Goal: Task Accomplishment & Management: Manage account settings

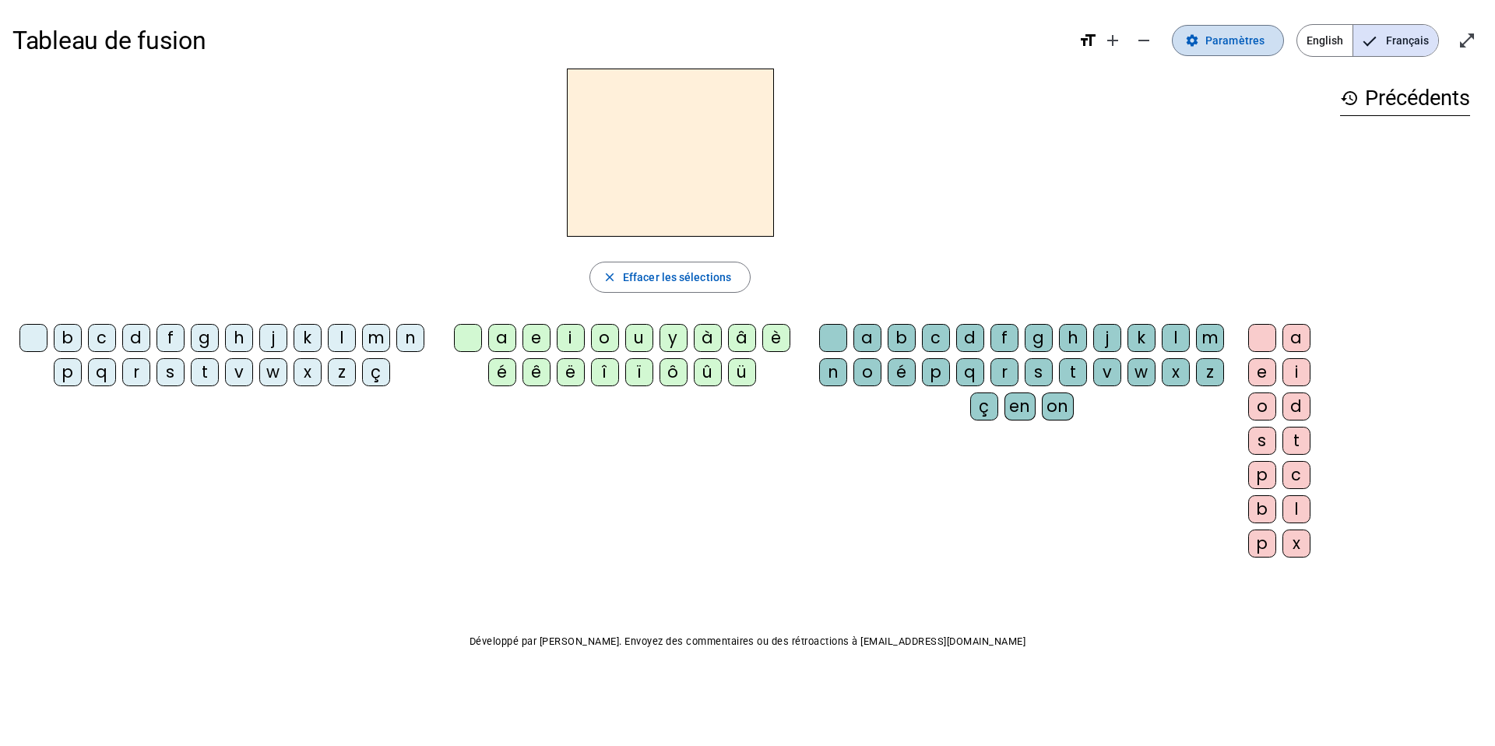
click at [1224, 46] on span "Paramètres" at bounding box center [1234, 40] width 59 height 19
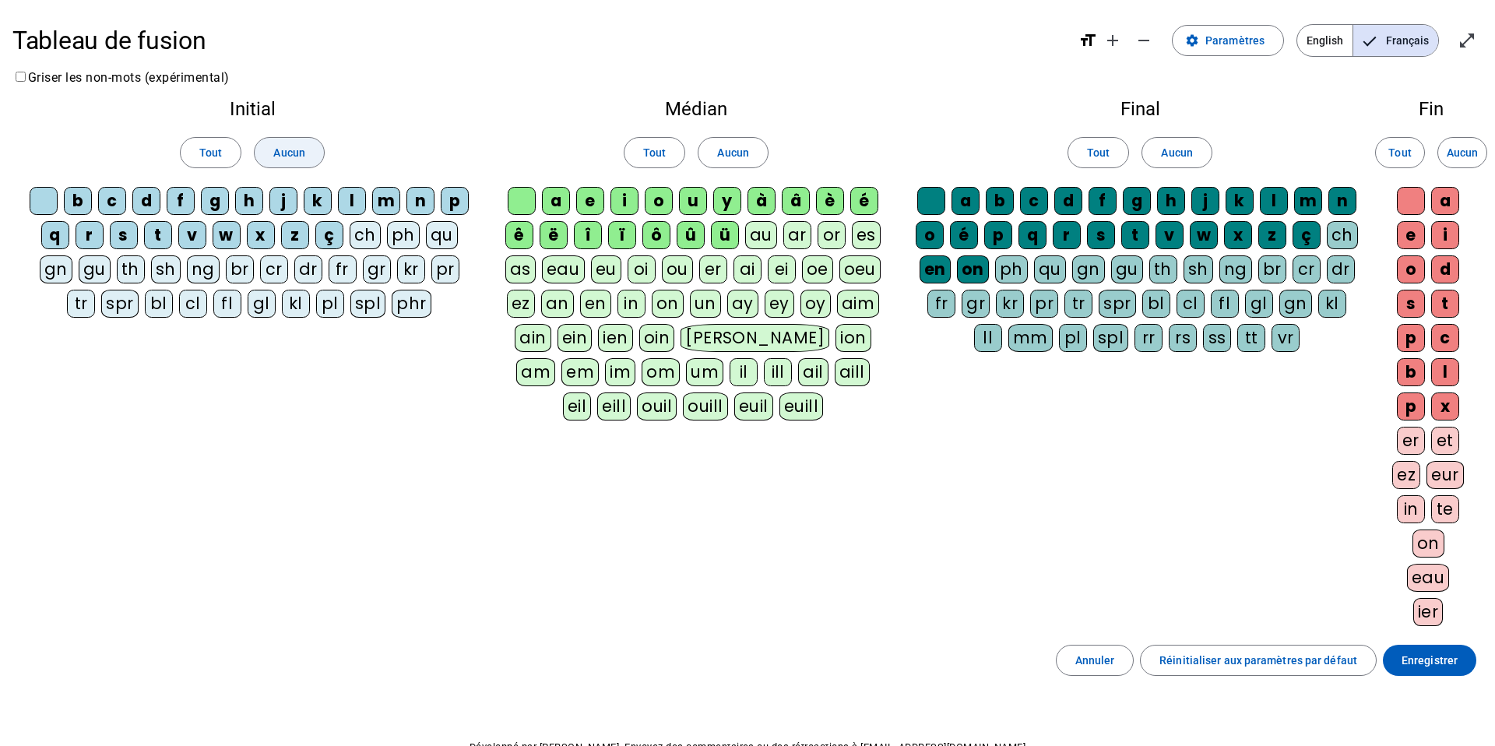
click at [284, 156] on span "Aucun" at bounding box center [288, 152] width 31 height 19
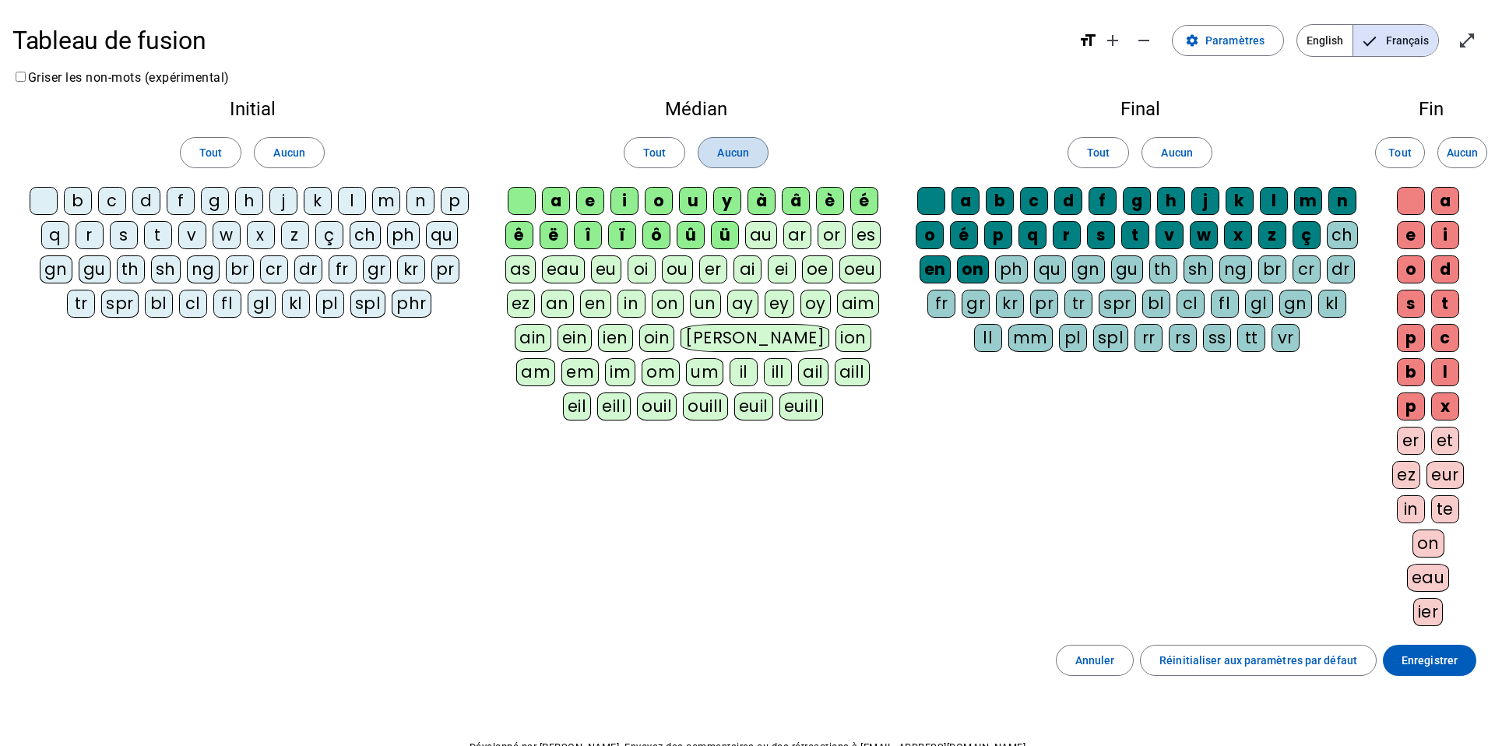
click at [748, 155] on span at bounding box center [732, 152] width 68 height 37
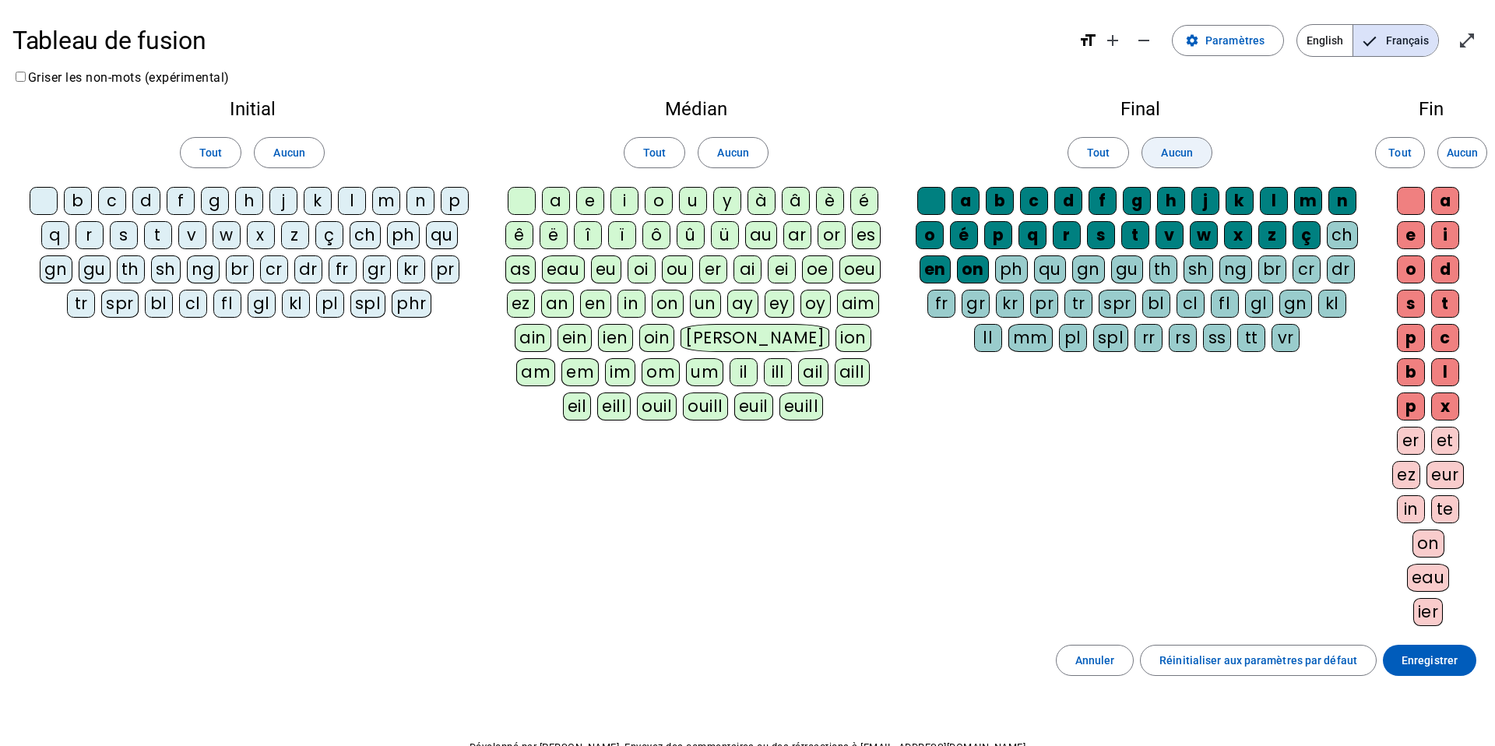
click at [1162, 154] on span "Aucun" at bounding box center [1176, 152] width 31 height 19
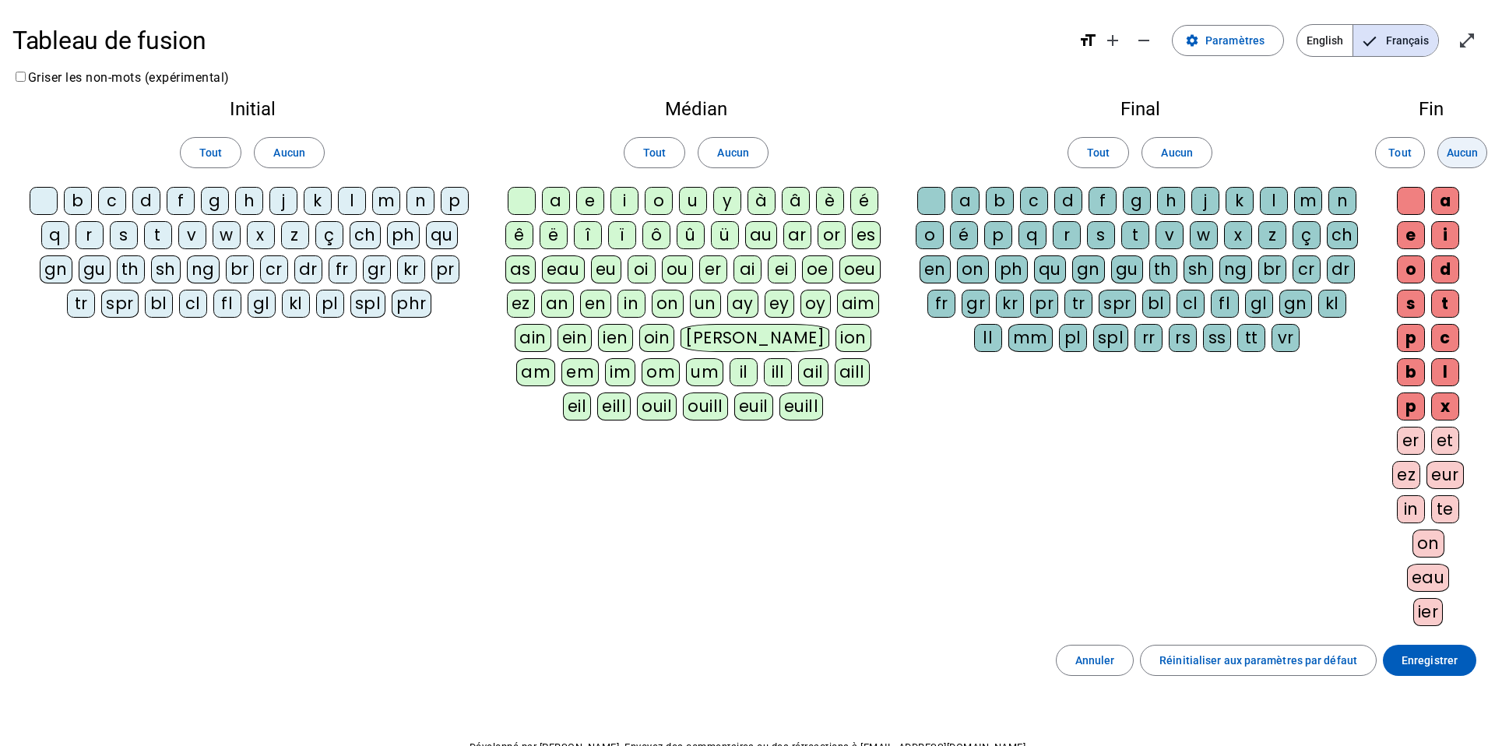
click at [1453, 163] on span at bounding box center [1462, 152] width 48 height 37
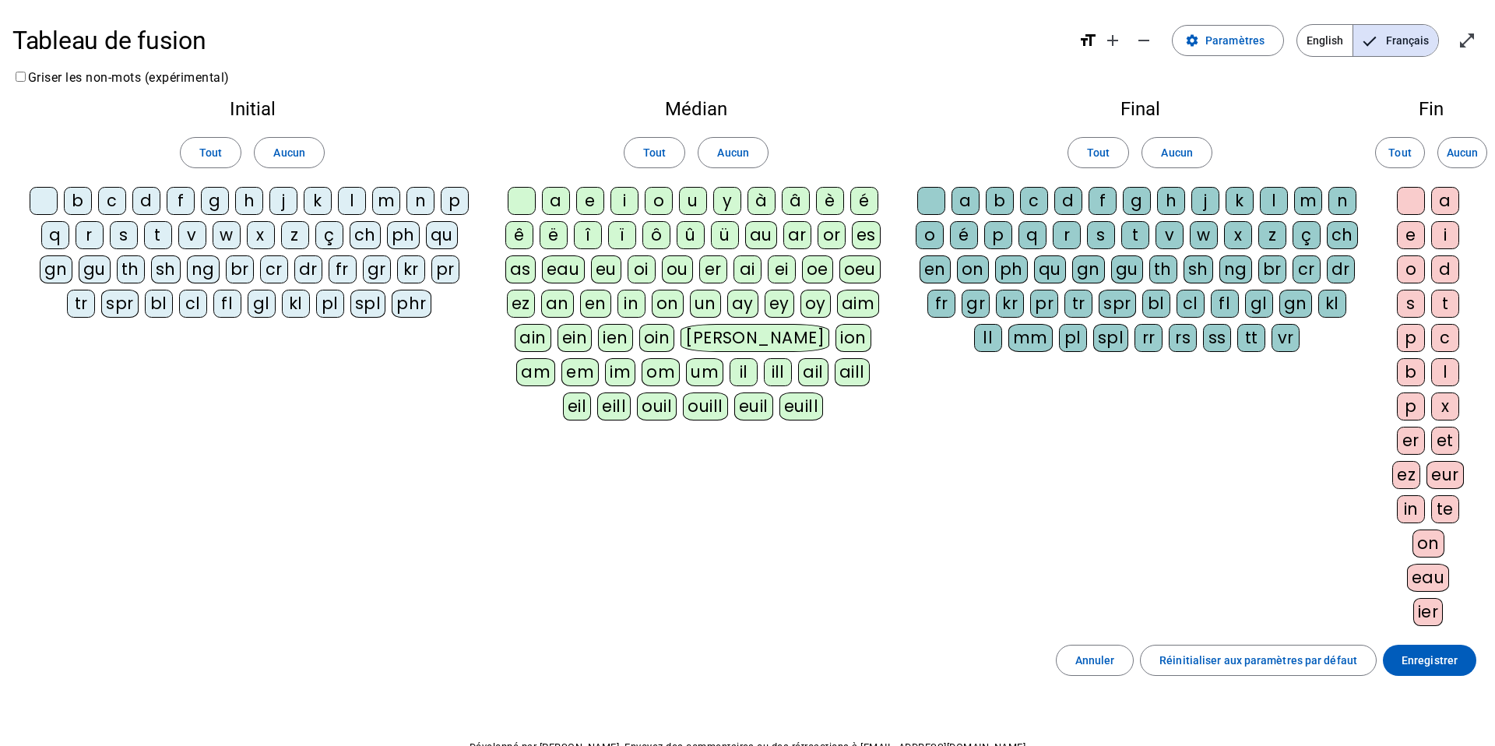
click at [359, 204] on div "l" at bounding box center [352, 201] width 28 height 28
click at [153, 238] on div "t" at bounding box center [158, 235] width 28 height 28
click at [558, 194] on div "a" at bounding box center [556, 201] width 28 height 28
click at [1071, 237] on div "r" at bounding box center [1066, 235] width 28 height 28
click at [115, 202] on div "c" at bounding box center [112, 201] width 28 height 28
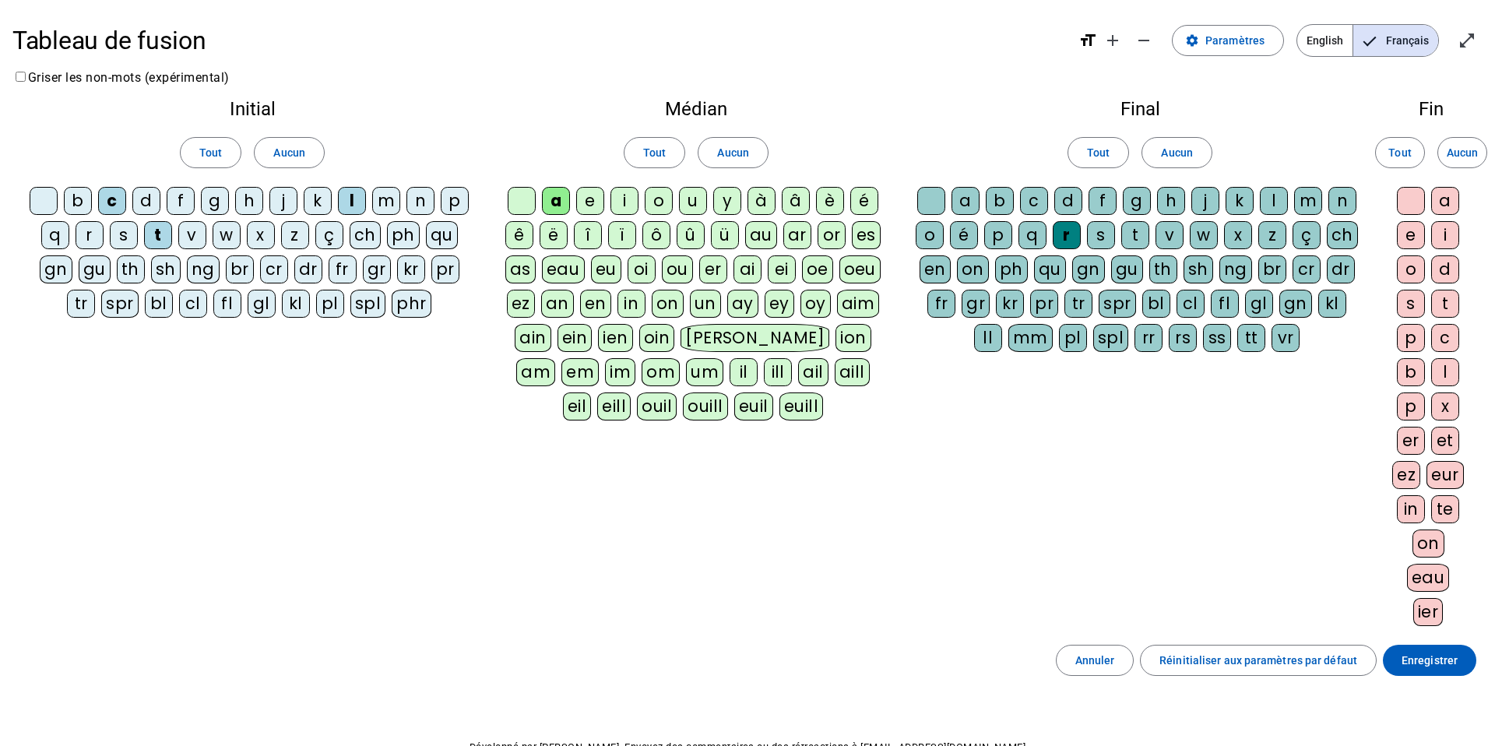
click at [83, 198] on div "b" at bounding box center [78, 201] width 28 height 28
click at [463, 205] on div "p" at bounding box center [455, 201] width 28 height 28
click at [697, 199] on div "u" at bounding box center [693, 201] width 28 height 28
click at [142, 198] on div "d" at bounding box center [146, 201] width 28 height 28
click at [127, 243] on div "s" at bounding box center [124, 235] width 28 height 28
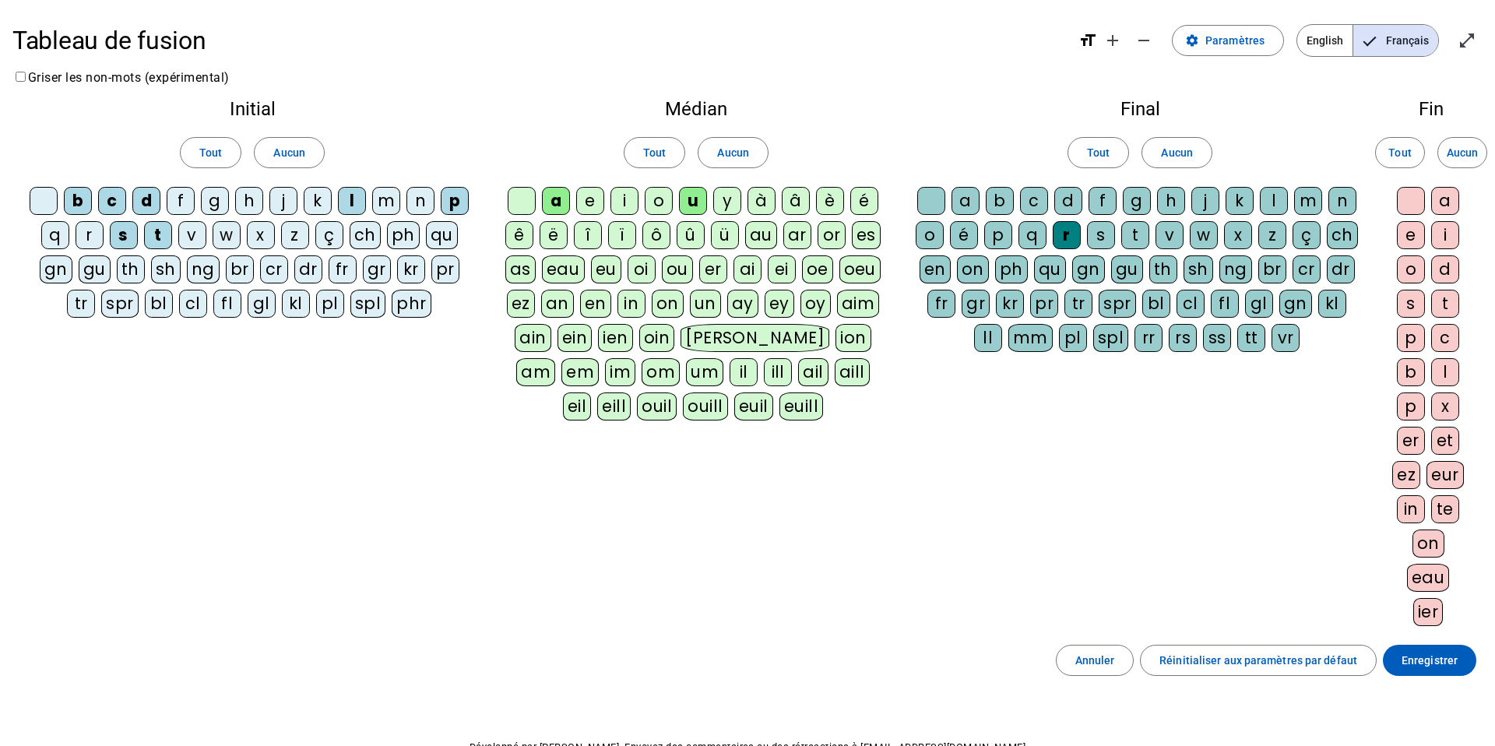
click at [624, 200] on div "i" at bounding box center [624, 201] width 28 height 28
click at [1271, 199] on div "l" at bounding box center [1273, 201] width 28 height 28
click at [390, 202] on div "m" at bounding box center [386, 201] width 28 height 28
click at [1418, 205] on div at bounding box center [1410, 201] width 28 height 28
click at [1241, 34] on span "Paramètres" at bounding box center [1234, 40] width 59 height 19
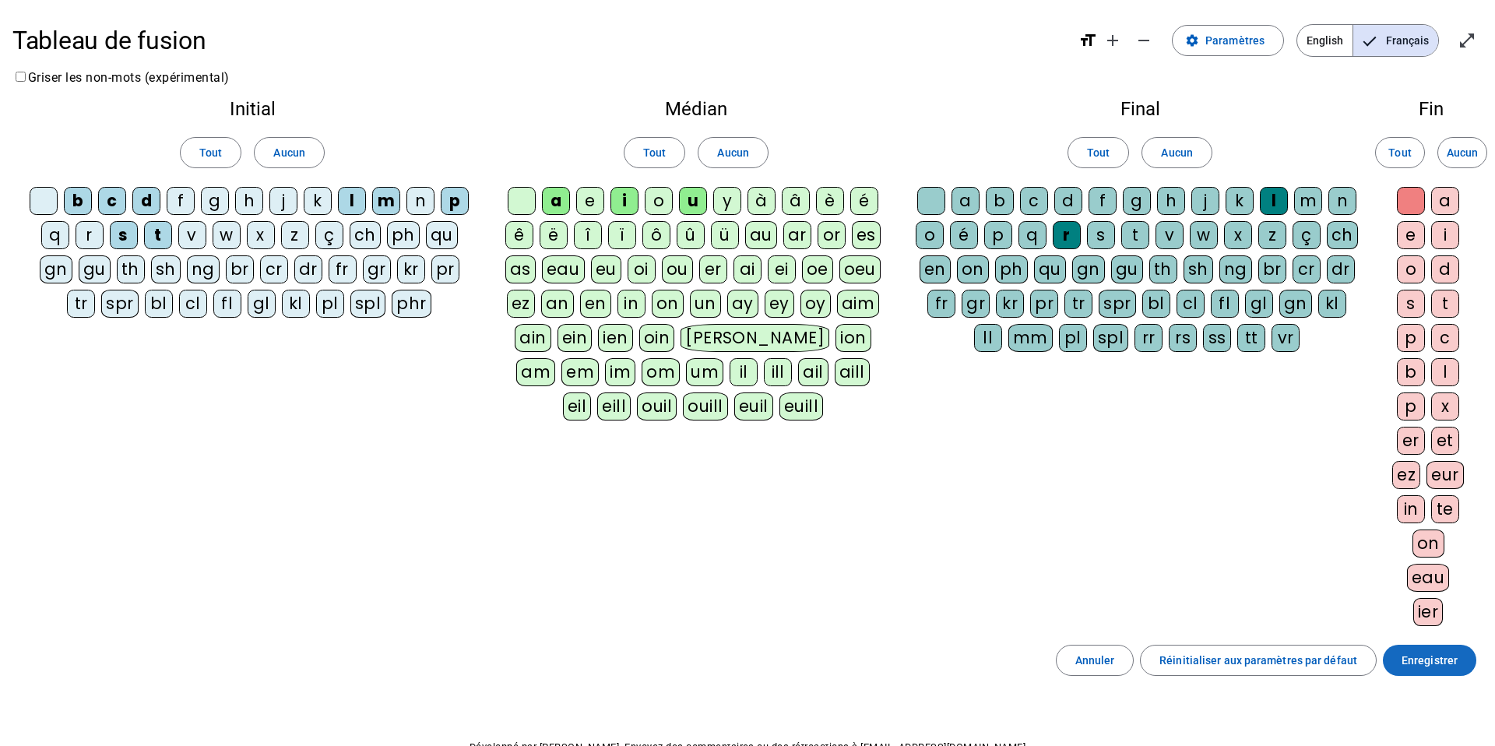
click at [1454, 668] on span "Enregistrer" at bounding box center [1429, 660] width 56 height 19
